Goal: Task Accomplishment & Management: Use online tool/utility

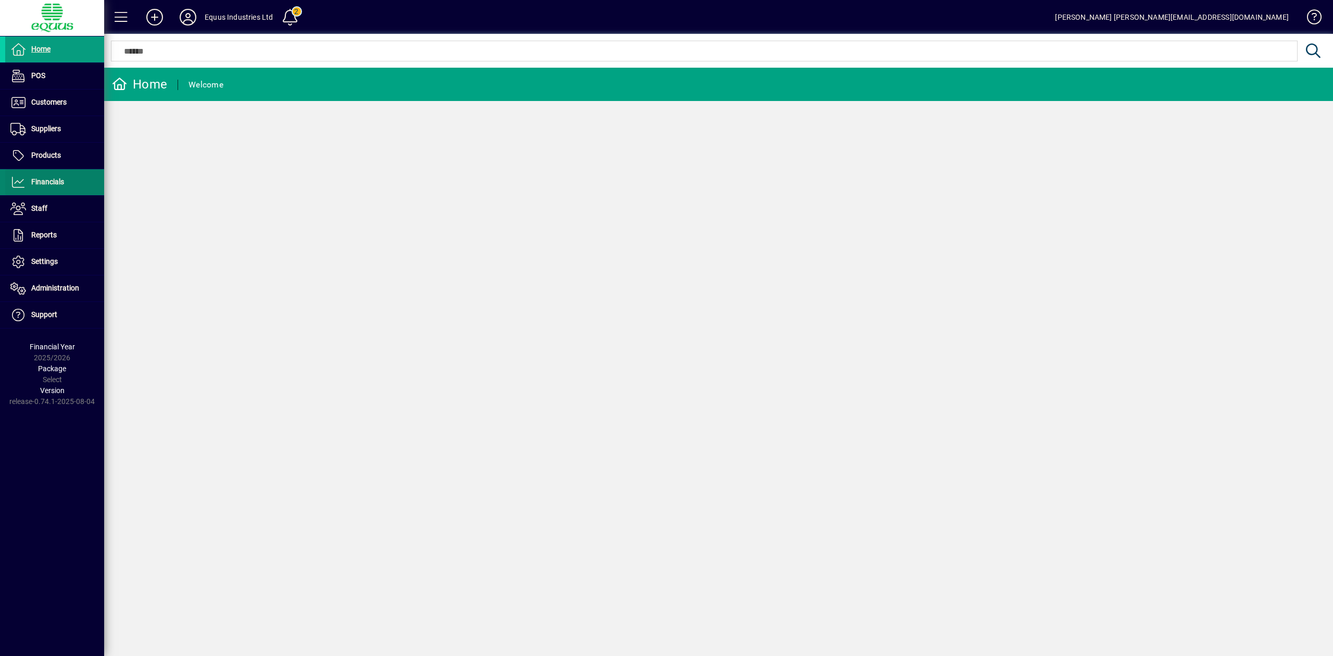
click at [52, 183] on span "Financials" at bounding box center [47, 182] width 33 height 8
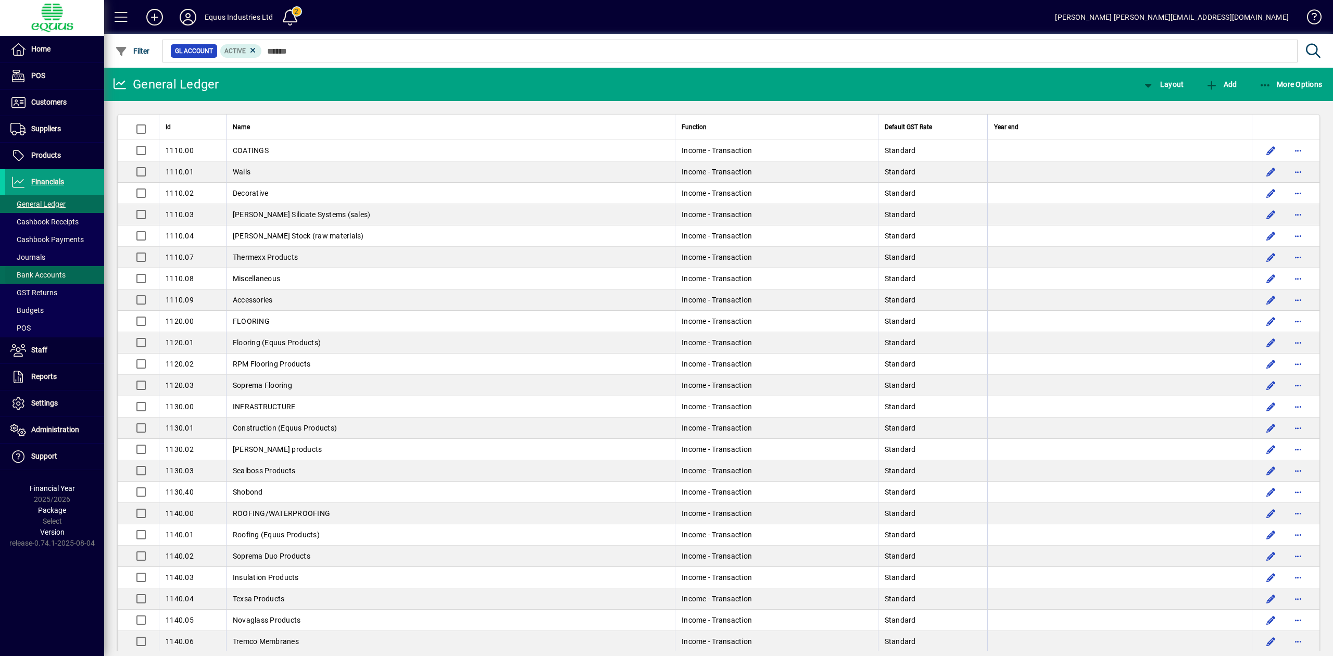
click at [63, 275] on span "Bank Accounts" at bounding box center [37, 275] width 55 height 8
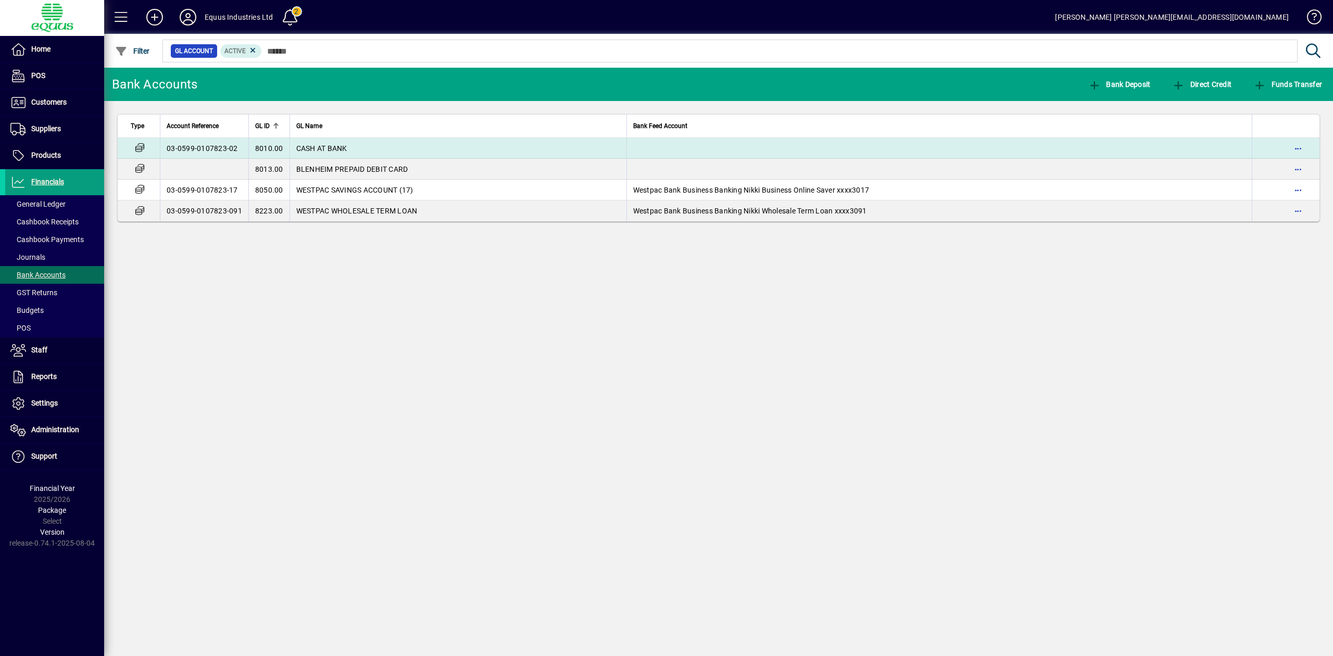
click at [361, 149] on td "CASH AT BANK" at bounding box center [458, 148] width 337 height 21
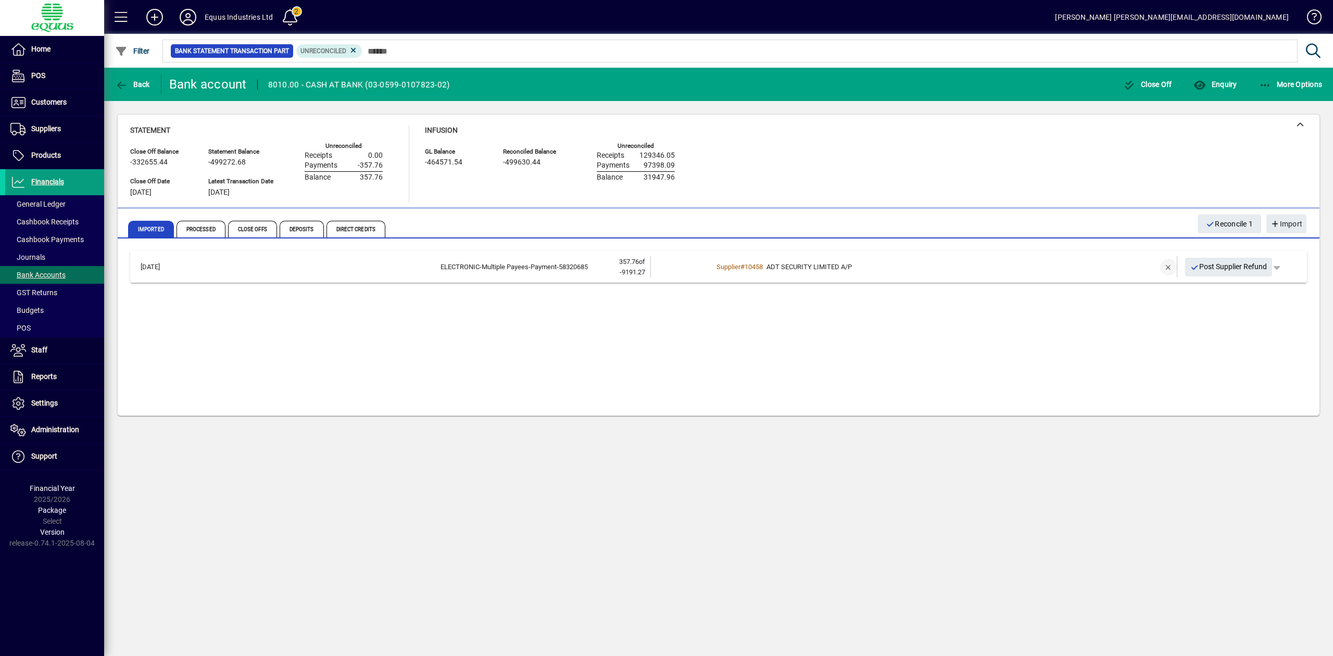
click at [1165, 266] on span "button" at bounding box center [1168, 267] width 25 height 25
click at [207, 230] on span "Processed" at bounding box center [201, 229] width 49 height 17
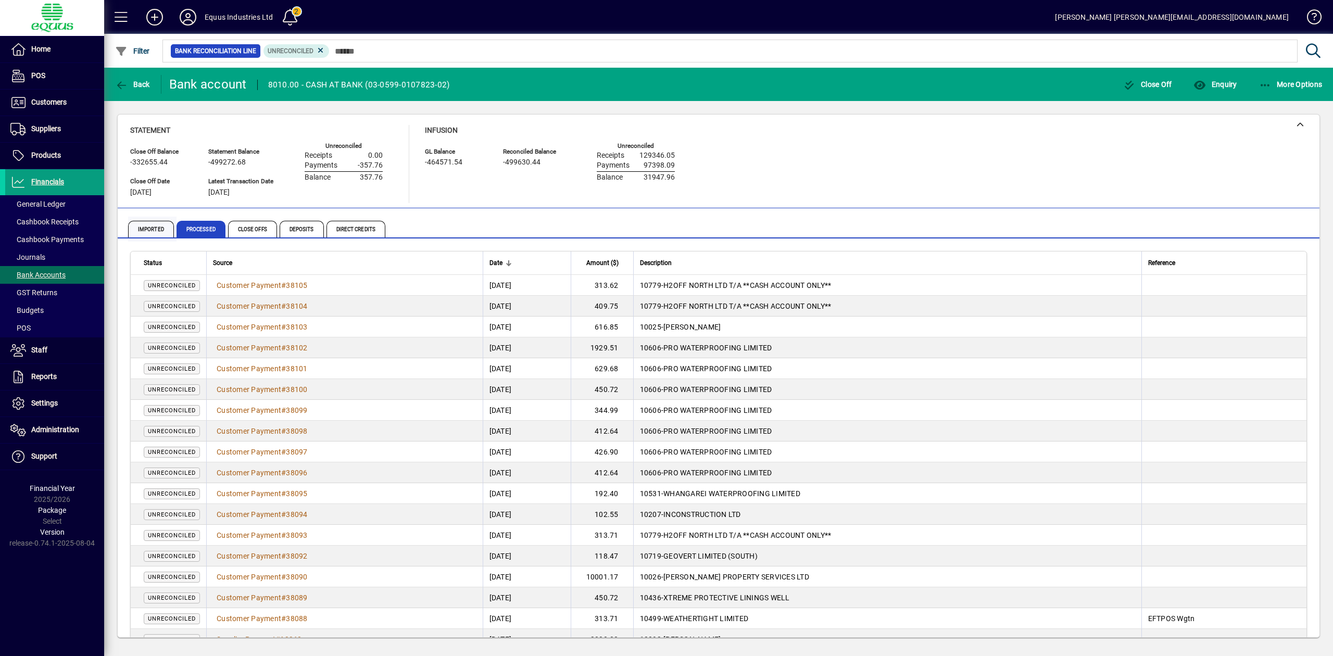
click at [155, 228] on span "Imported" at bounding box center [151, 229] width 46 height 17
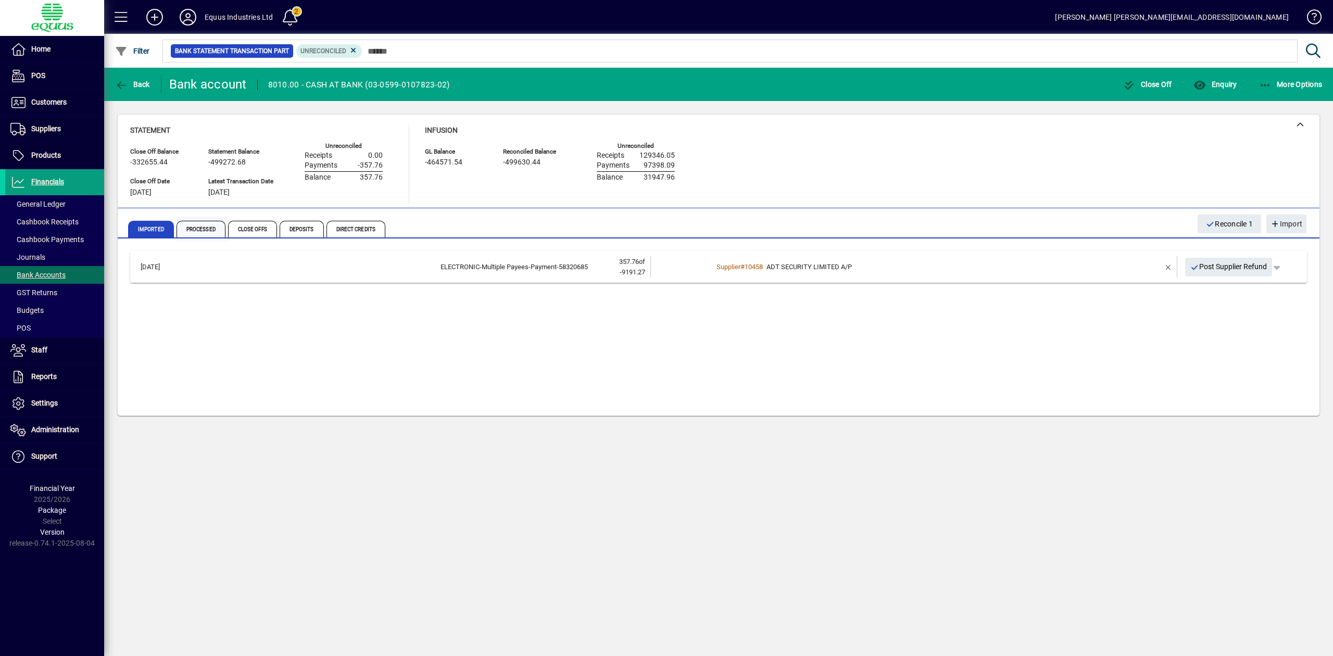
click at [211, 226] on span "Processed" at bounding box center [201, 229] width 49 height 17
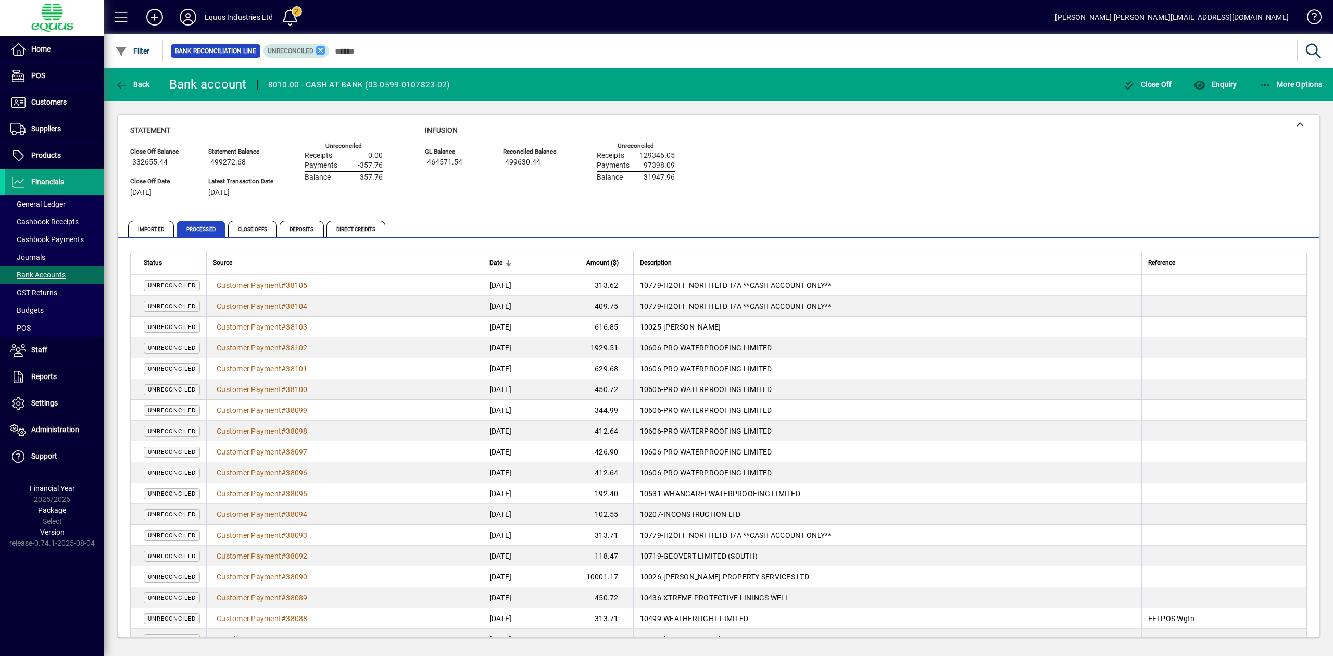
click at [319, 53] on icon at bounding box center [320, 50] width 9 height 9
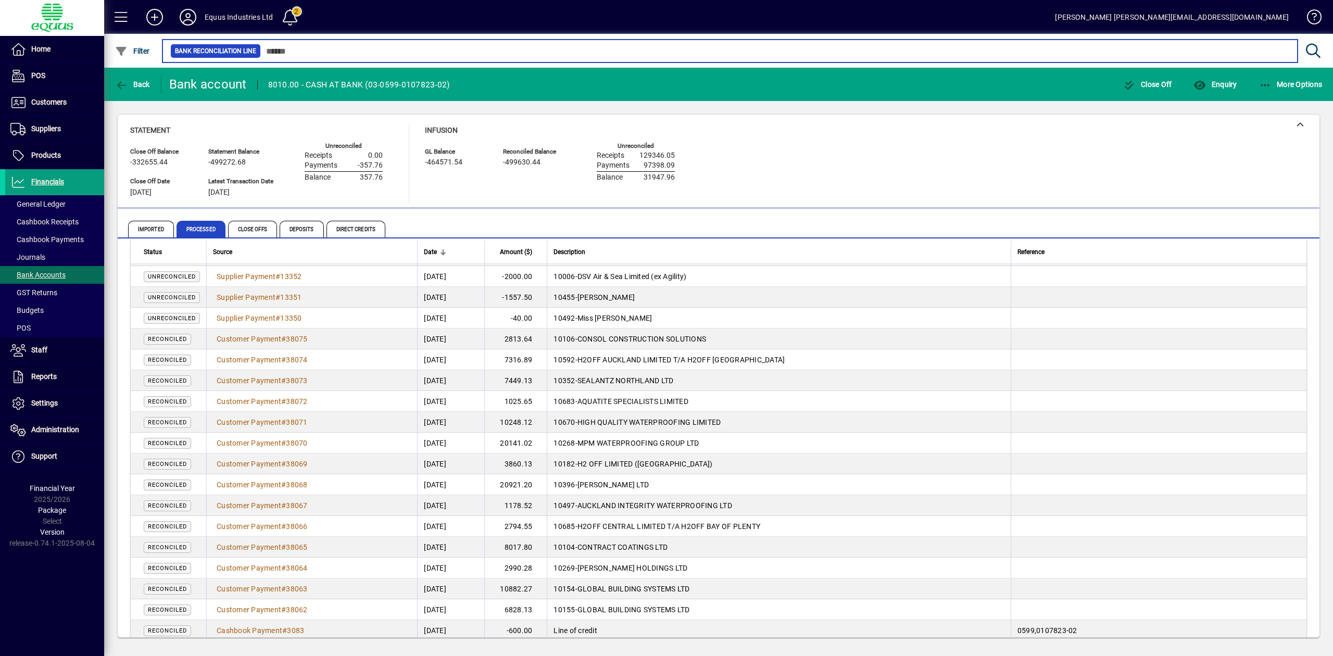
scroll to position [231, 0]
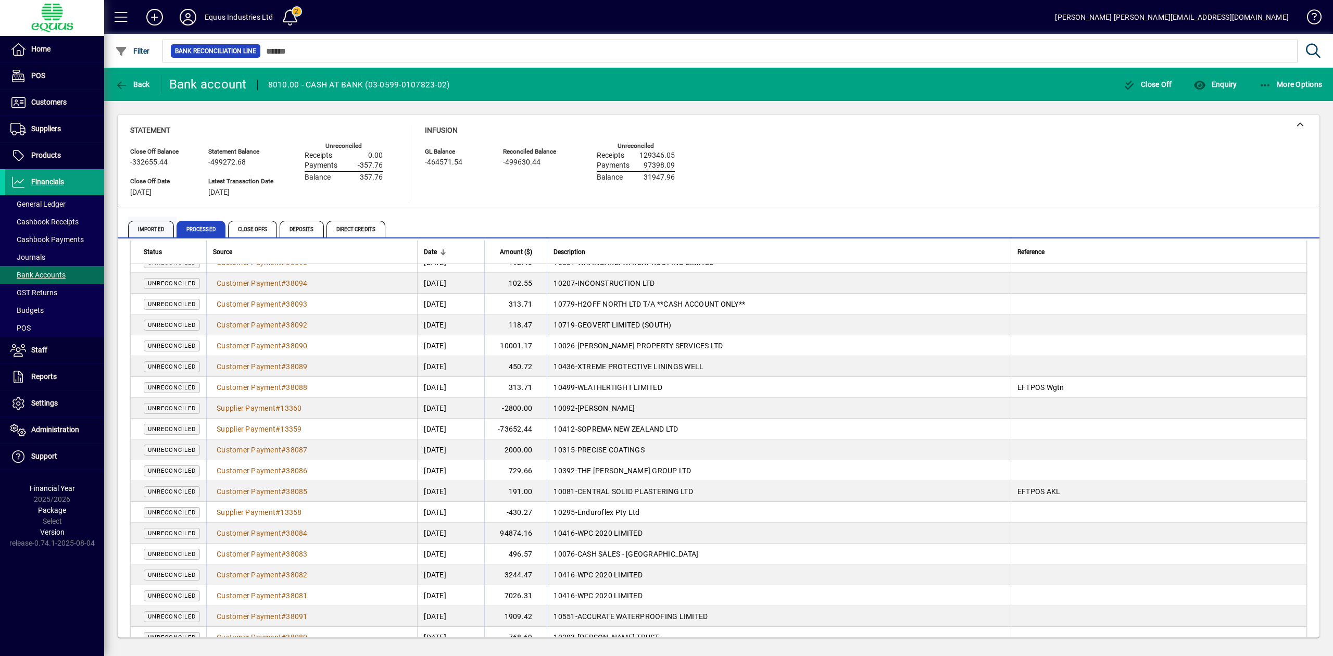
click at [161, 226] on span "Imported" at bounding box center [151, 229] width 46 height 17
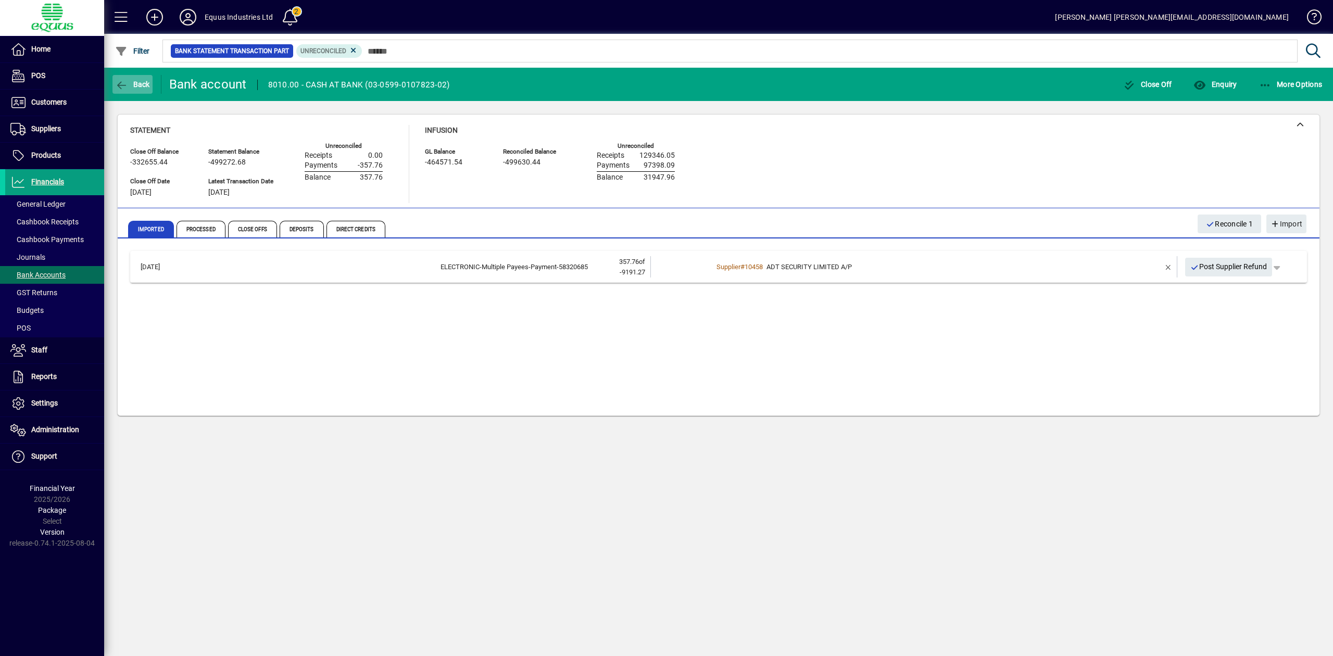
click at [124, 80] on icon "button" at bounding box center [121, 85] width 13 height 10
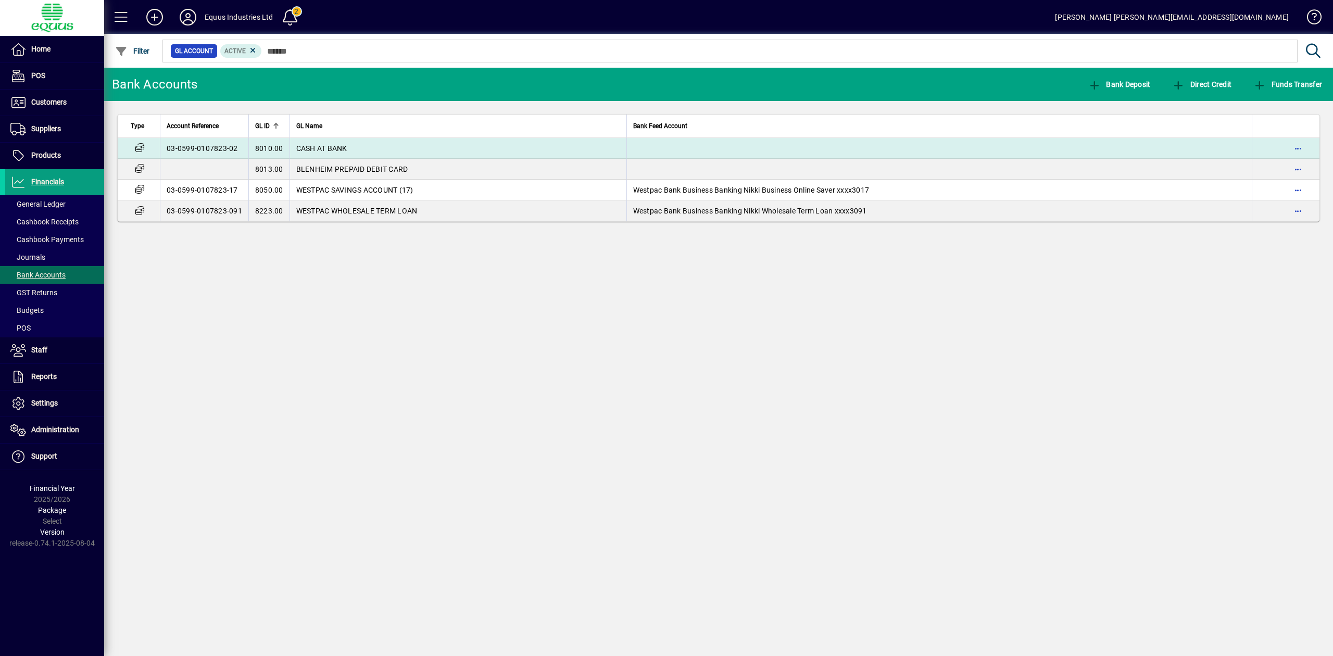
click at [317, 144] on span "CASH AT BANK" at bounding box center [321, 148] width 51 height 8
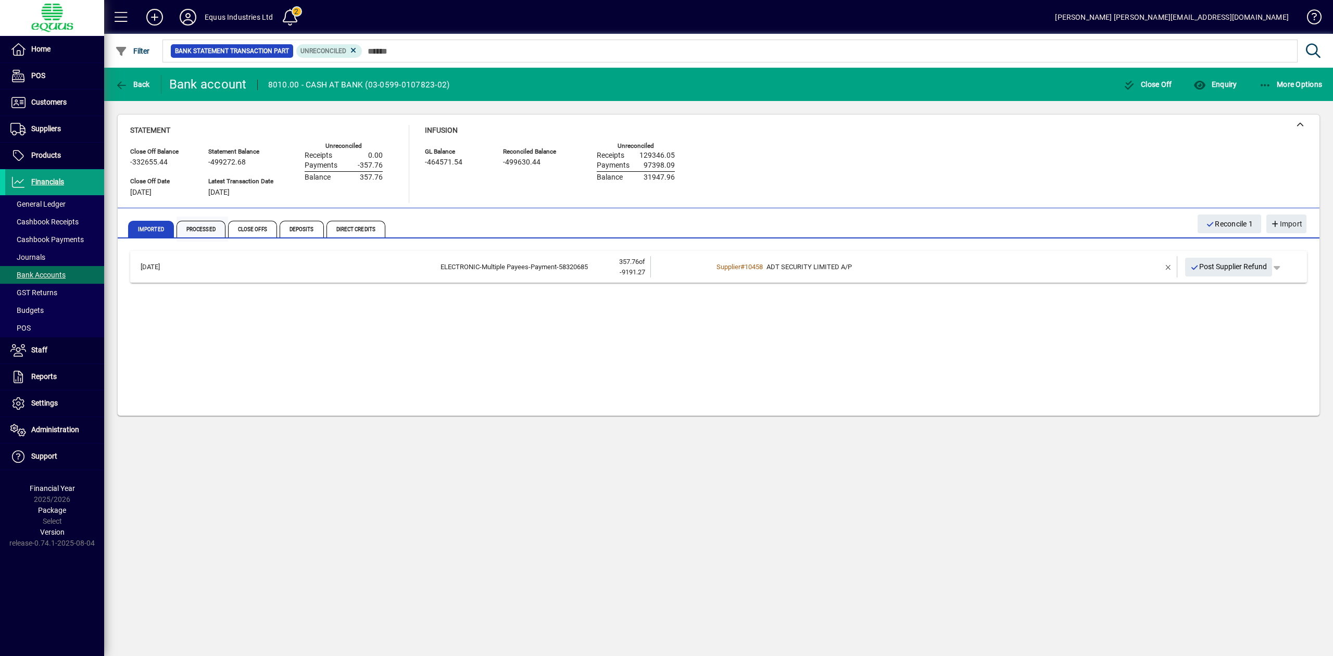
click at [213, 227] on span "Processed" at bounding box center [201, 229] width 49 height 17
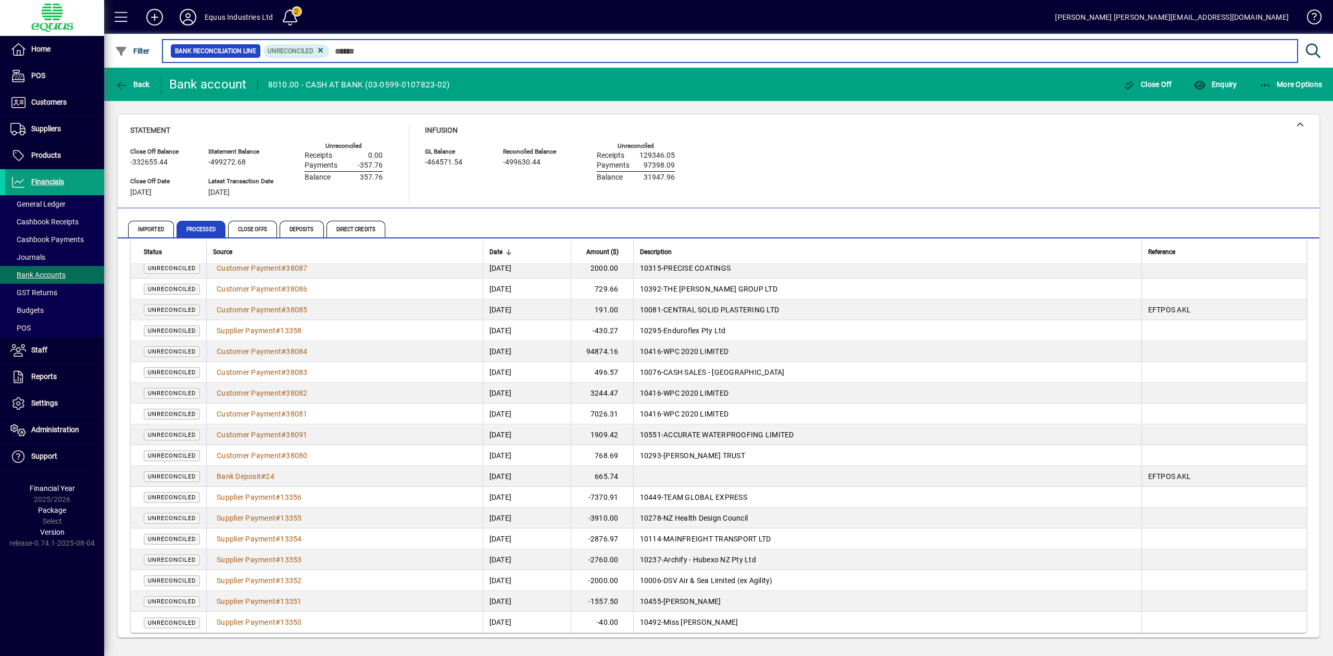
scroll to position [417, 0]
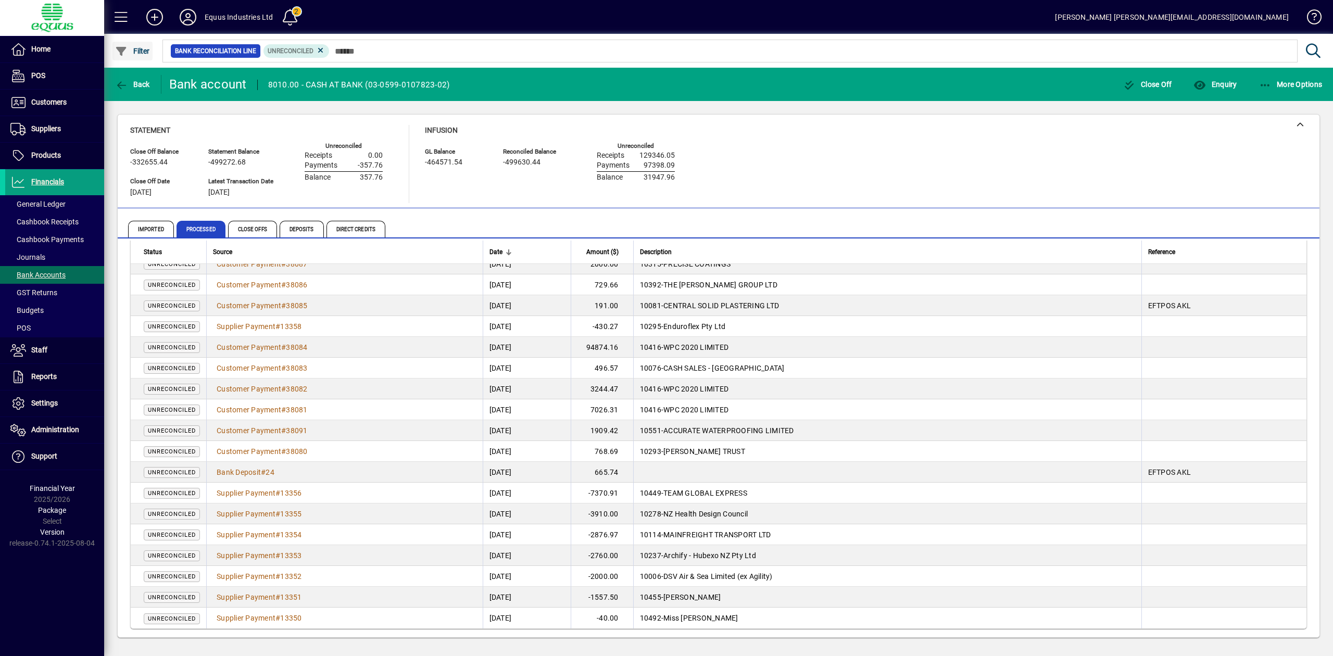
click at [132, 47] on span "Filter" at bounding box center [132, 51] width 35 height 8
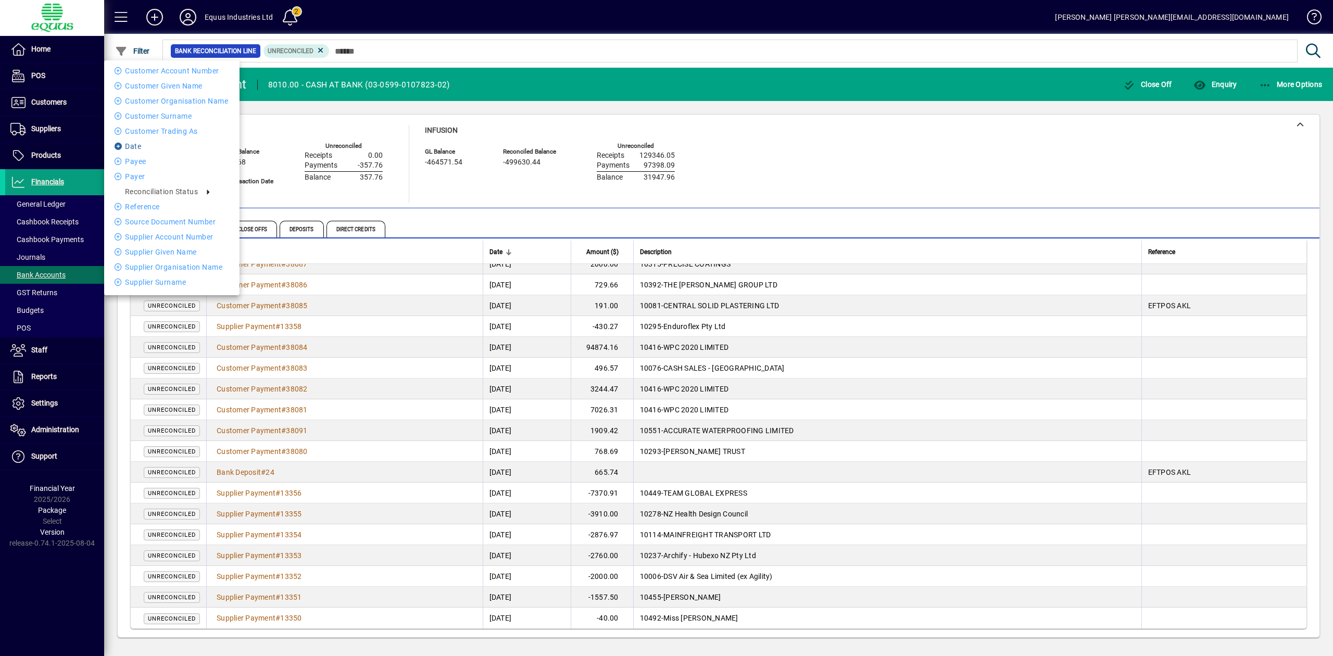
click at [140, 144] on li "Date" at bounding box center [171, 146] width 135 height 13
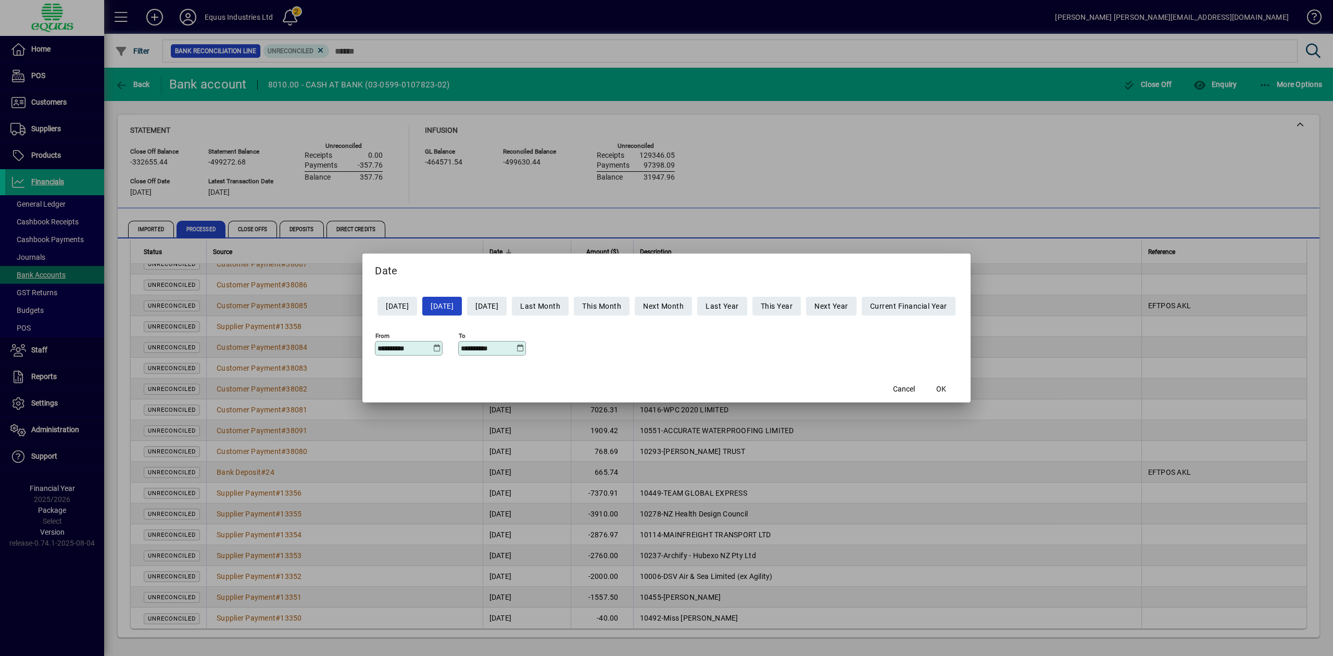
drag, startPoint x: 419, startPoint y: 348, endPoint x: 338, endPoint y: 333, distance: 83.2
click at [338, 333] on div "**********" at bounding box center [666, 328] width 1333 height 656
type input "**********"
click at [946, 393] on span "OK" at bounding box center [942, 389] width 10 height 11
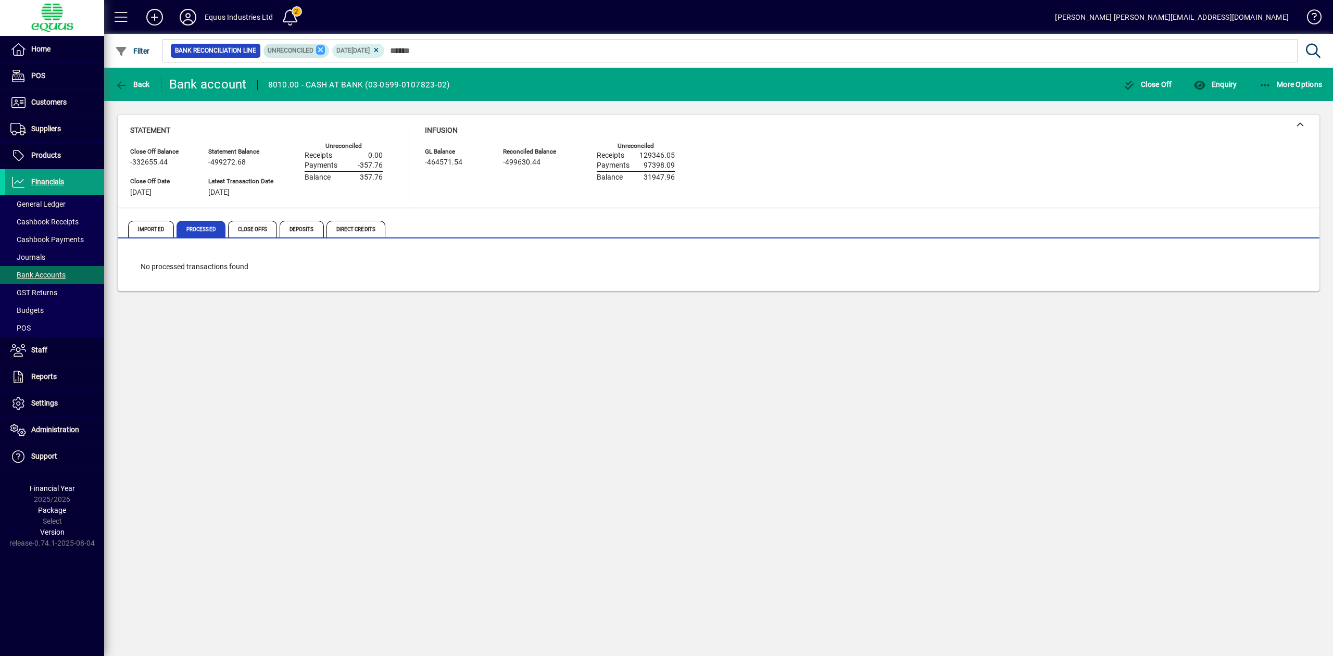
click at [316, 48] on icon at bounding box center [320, 49] width 9 height 9
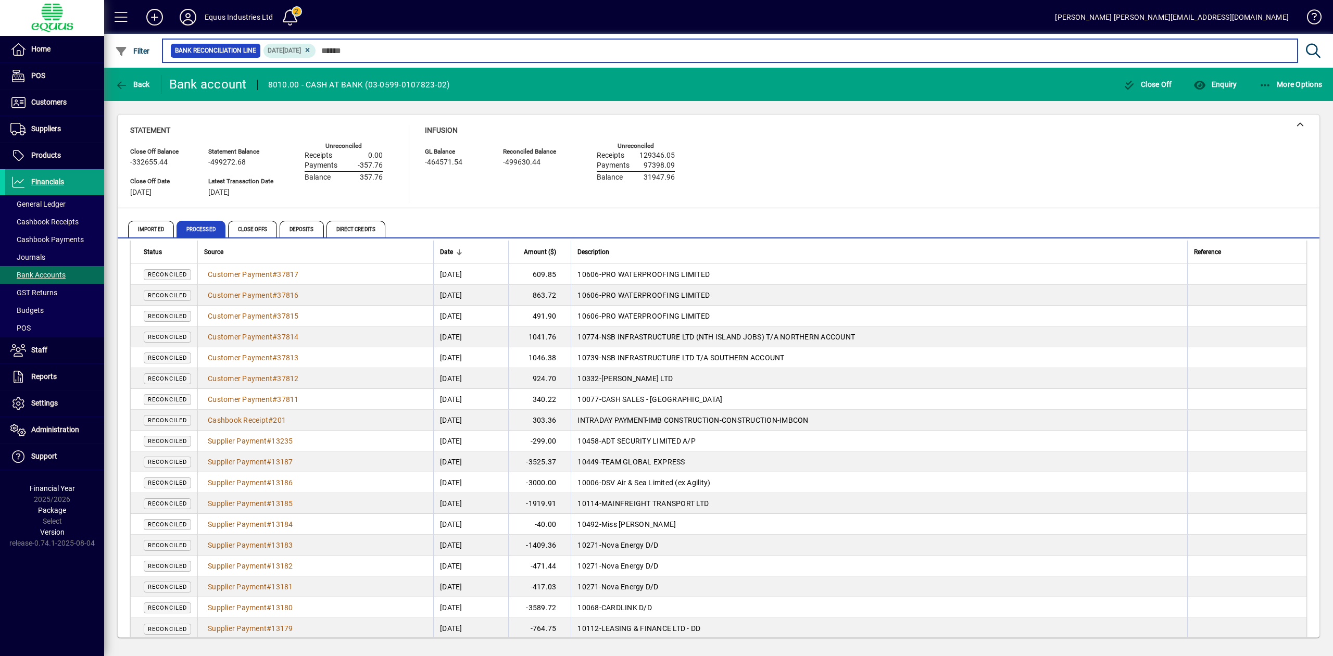
scroll to position [313, 0]
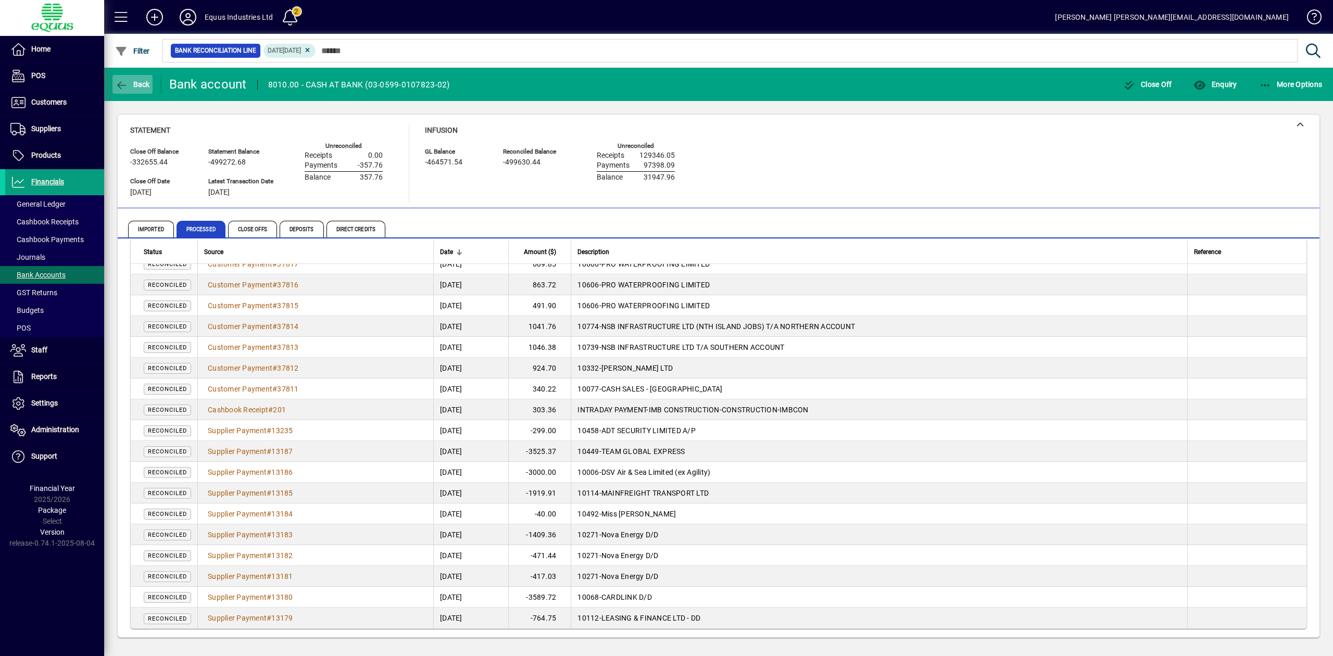
click at [134, 86] on span "Back" at bounding box center [132, 84] width 35 height 8
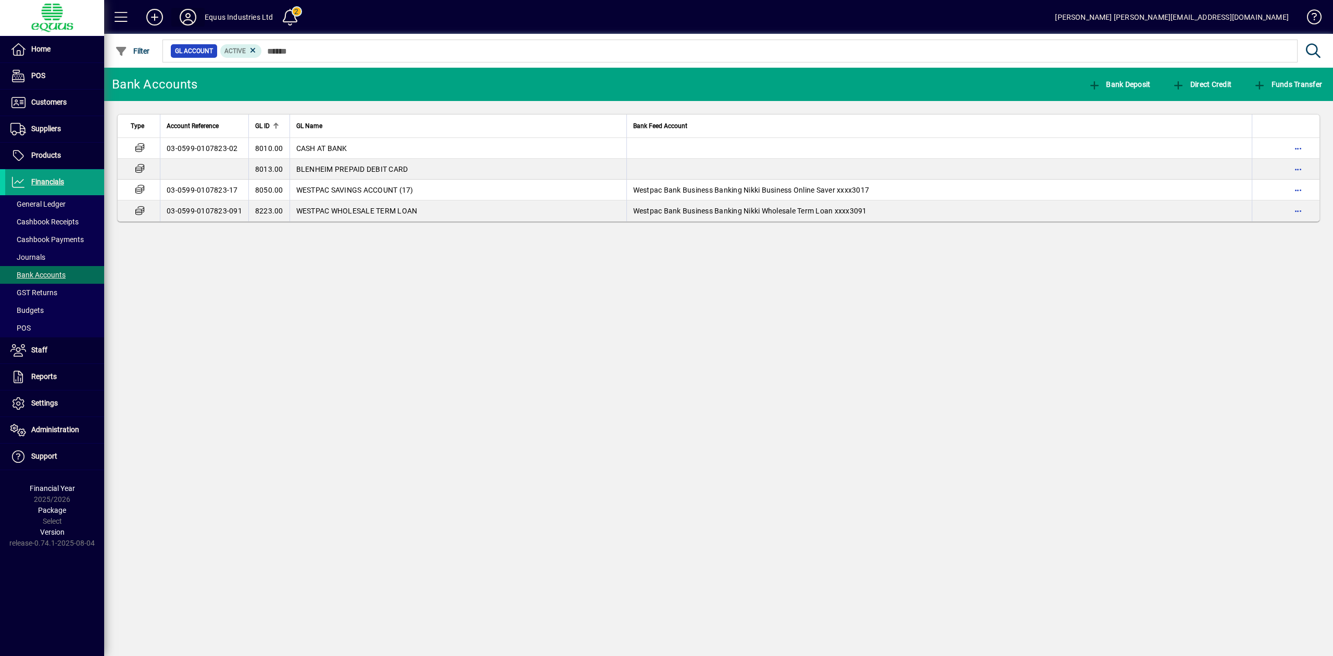
click at [193, 15] on icon at bounding box center [188, 17] width 21 height 17
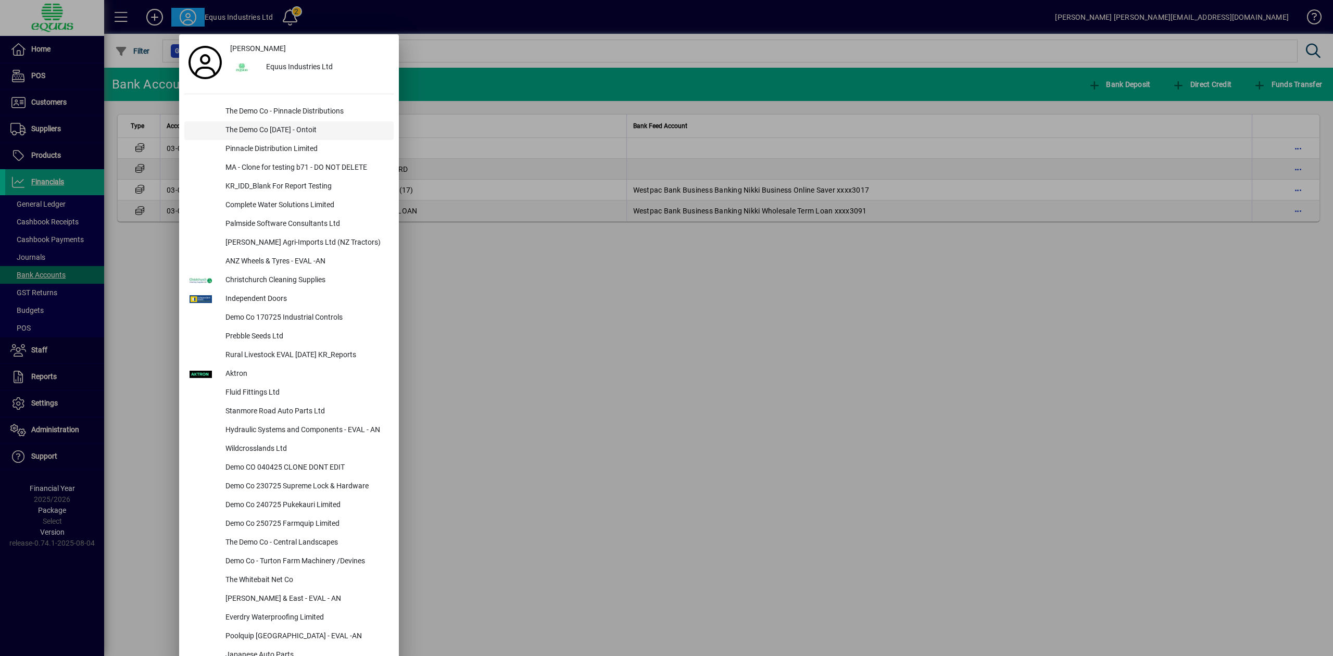
click at [280, 128] on div "The Demo Co [DATE] - Ontoit" at bounding box center [305, 130] width 177 height 19
